Goal: Transaction & Acquisition: Register for event/course

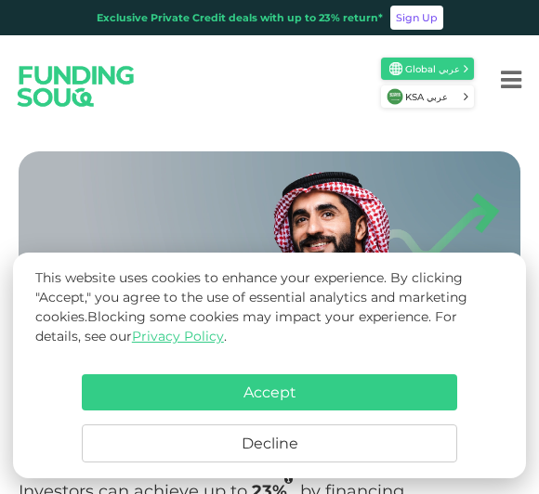
click at [146, 390] on button "Accept" at bounding box center [269, 392] width 375 height 36
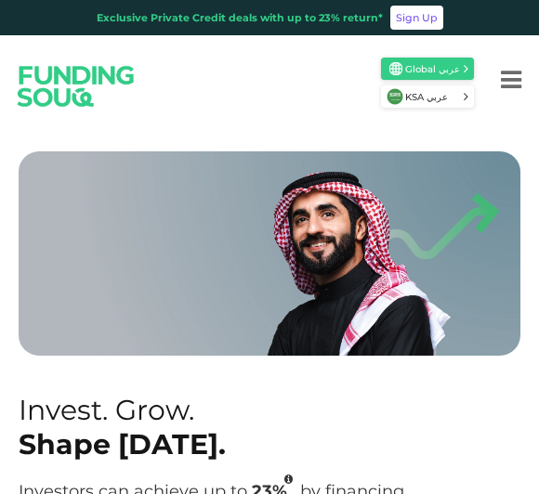
click at [403, 90] on img at bounding box center [394, 96] width 17 height 17
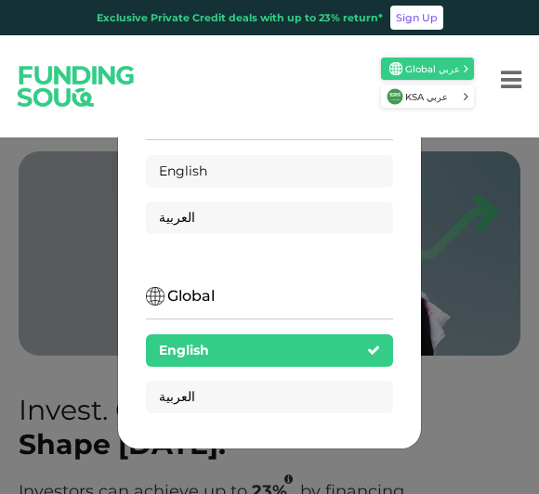
click at [157, 176] on div "English" at bounding box center [269, 171] width 247 height 32
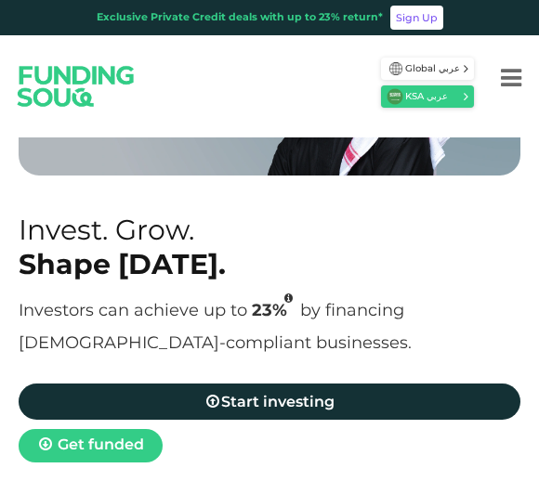
scroll to position [183, 0]
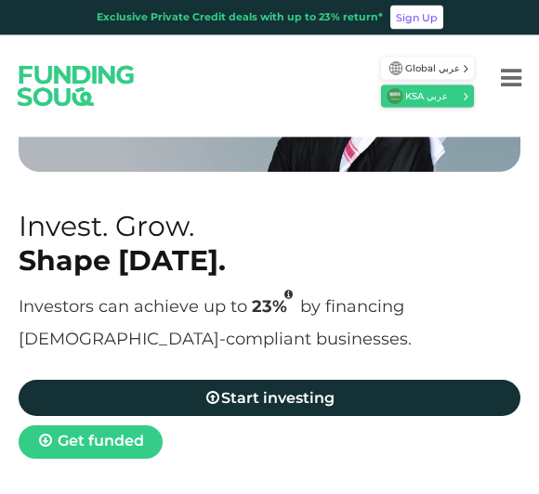
click at [368, 404] on link "Start investing" at bounding box center [269, 399] width 501 height 36
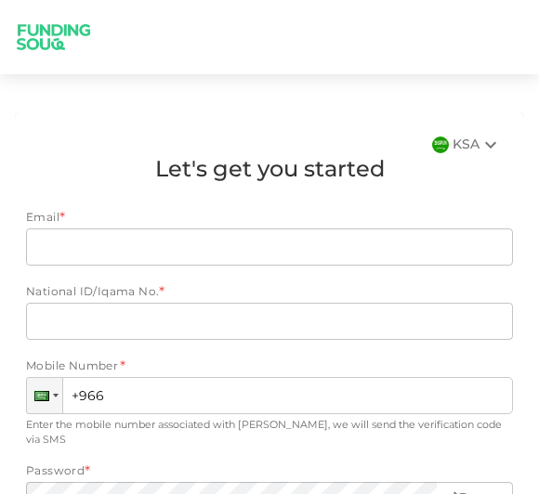
click at [456, 136] on div "KSA" at bounding box center [476, 145] width 49 height 22
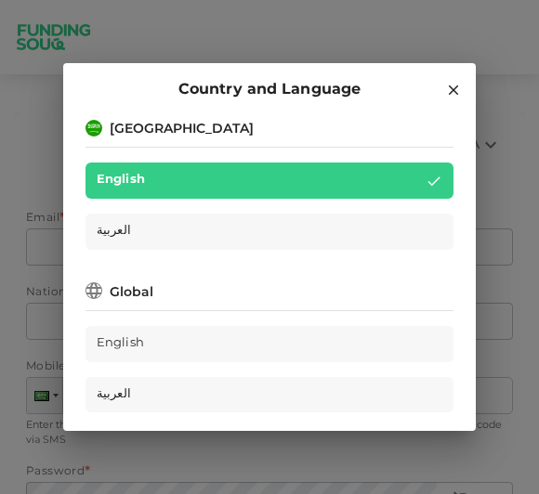
click at [474, 49] on div "Country and Language Saudi Arabia English العربية Global English العربية" at bounding box center [269, 247] width 539 height 494
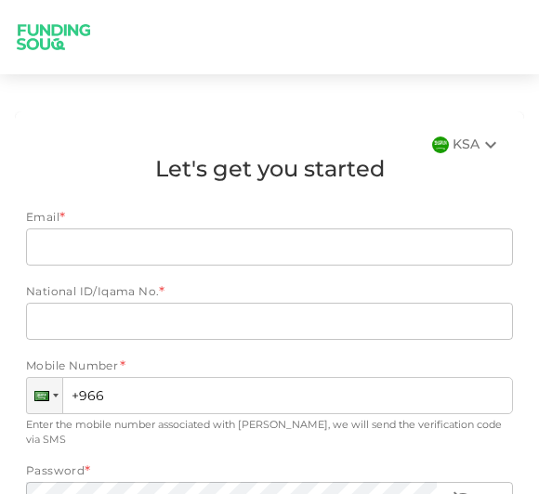
click at [473, 49] on div at bounding box center [269, 37] width 539 height 49
click at [51, 382] on div at bounding box center [44, 395] width 35 height 35
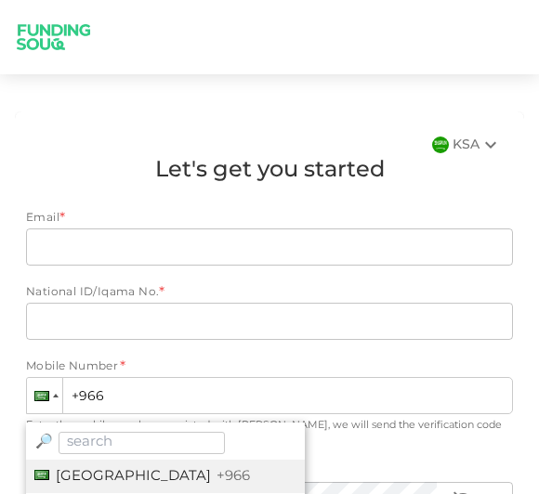
click at [60, 471] on li "Saudi Arabia +966" at bounding box center [165, 477] width 279 height 34
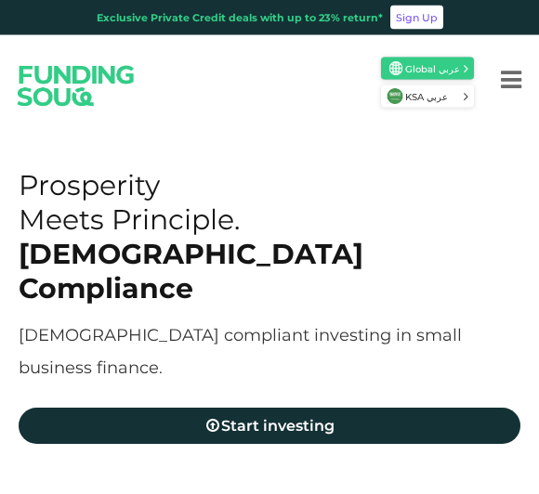
scroll to position [225, 0]
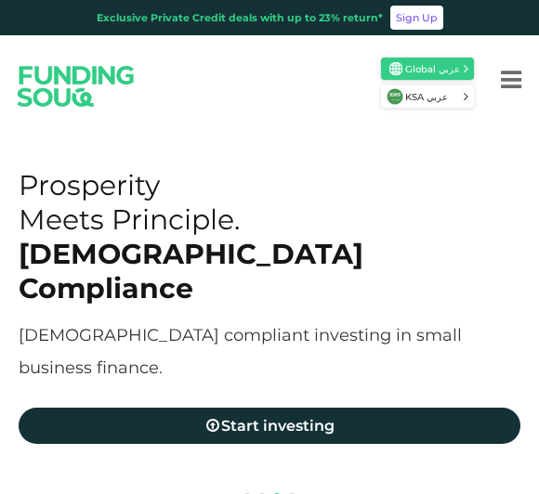
click at [384, 408] on link "Start investing" at bounding box center [269, 426] width 501 height 36
